Goal: Task Accomplishment & Management: Manage account settings

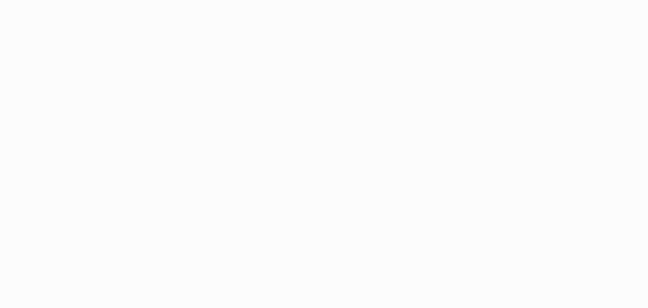
click at [562, 191] on html at bounding box center [324, 154] width 648 height 308
